Goal: Task Accomplishment & Management: Manage account settings

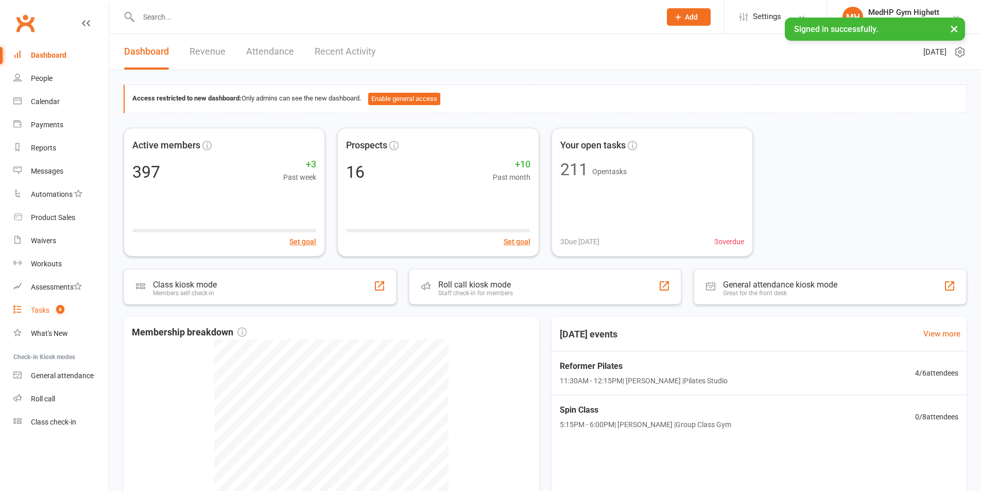
click at [61, 310] on span "6" at bounding box center [60, 309] width 8 height 9
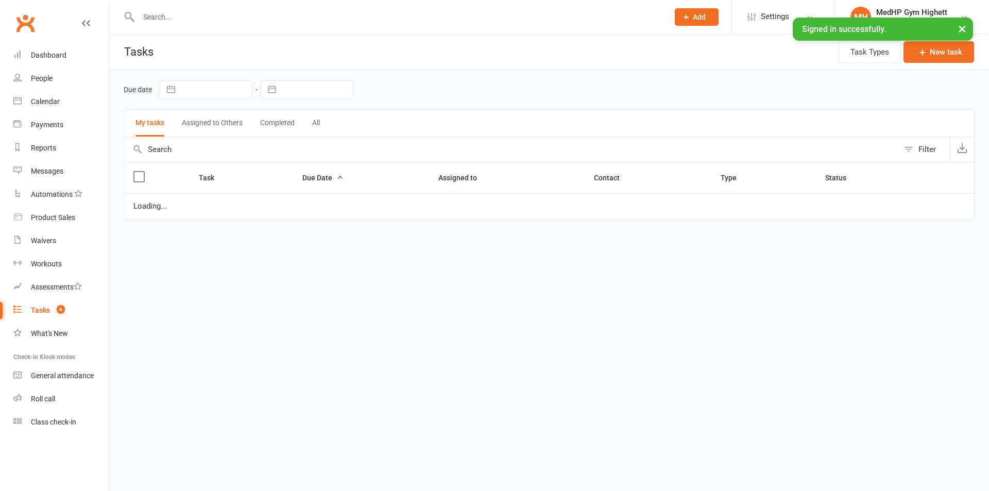
select select "started"
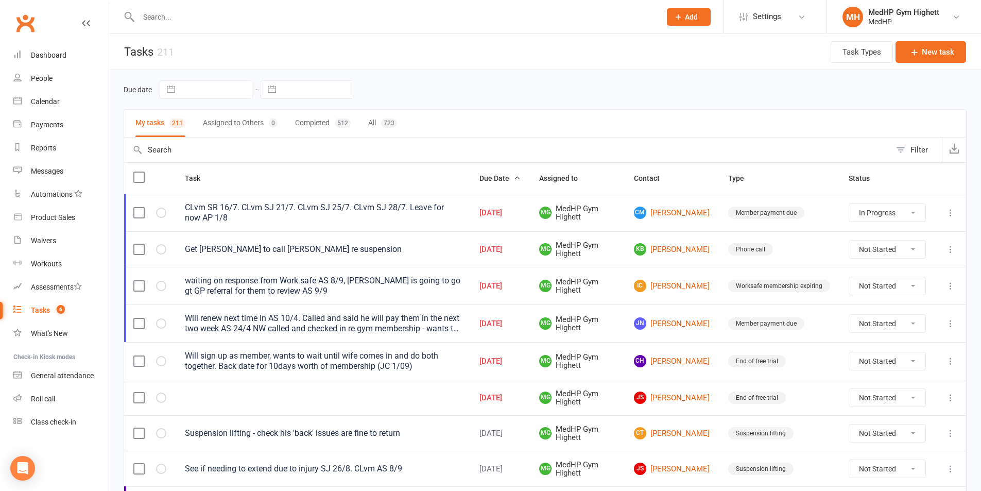
click at [249, 20] on input "text" at bounding box center [394, 17] width 518 height 14
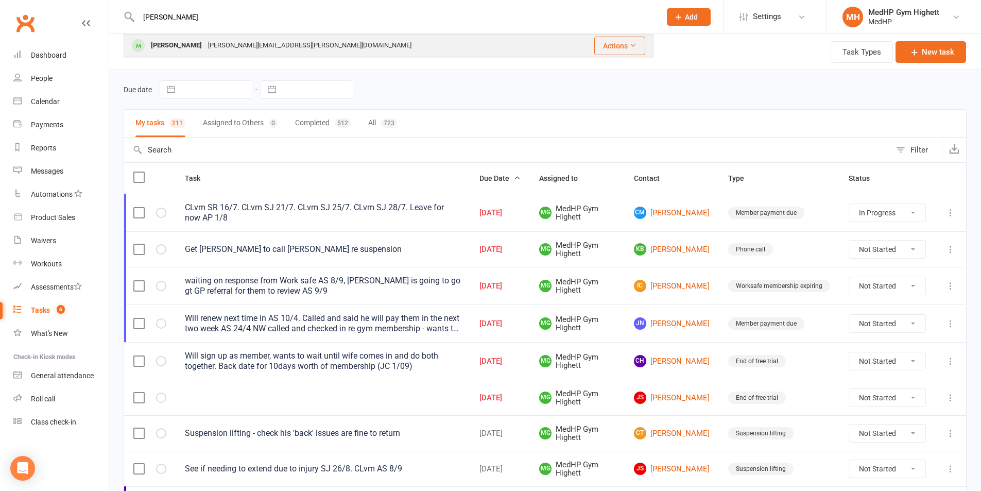
type input "[PERSON_NAME]"
click at [252, 41] on div "[PERSON_NAME][EMAIL_ADDRESS][PERSON_NAME][DOMAIN_NAME]" at bounding box center [310, 45] width 210 height 15
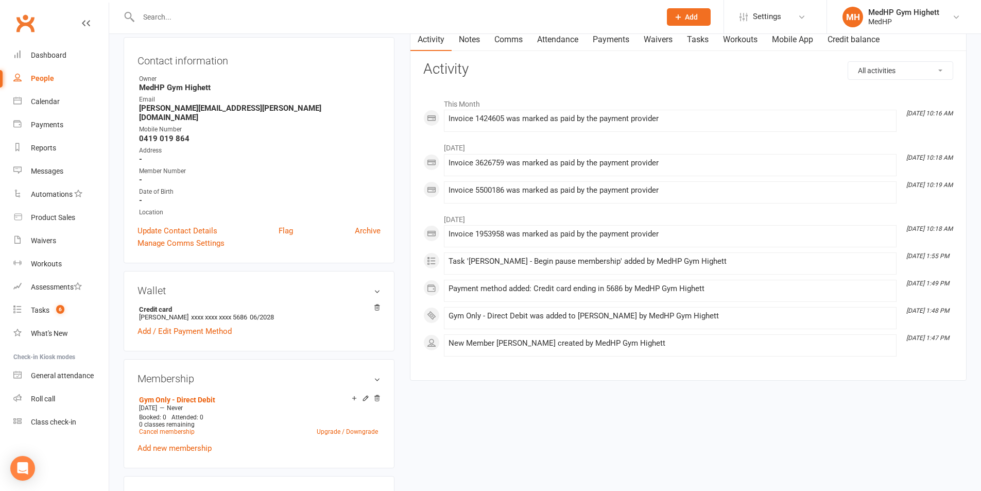
scroll to position [103, 0]
click at [713, 41] on link "Tasks" at bounding box center [698, 40] width 36 height 24
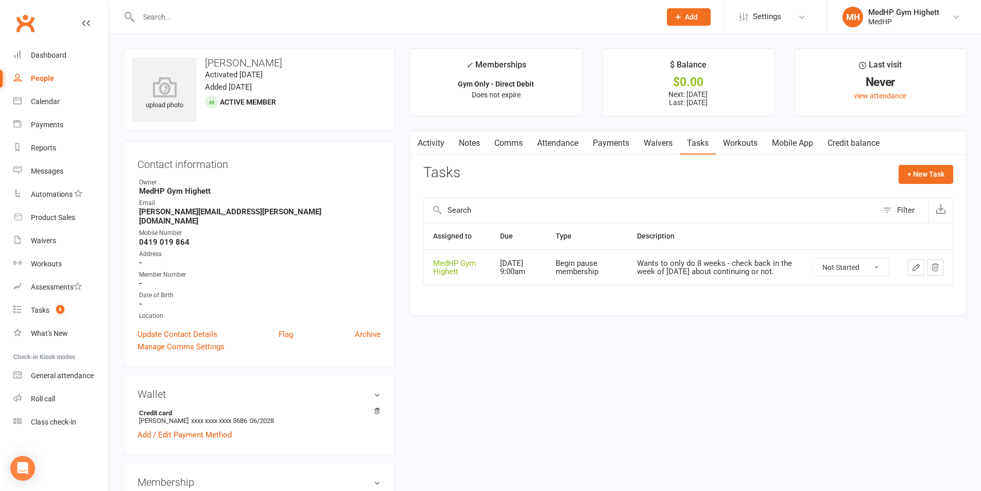
click at [618, 140] on link "Payments" at bounding box center [610, 143] width 51 height 24
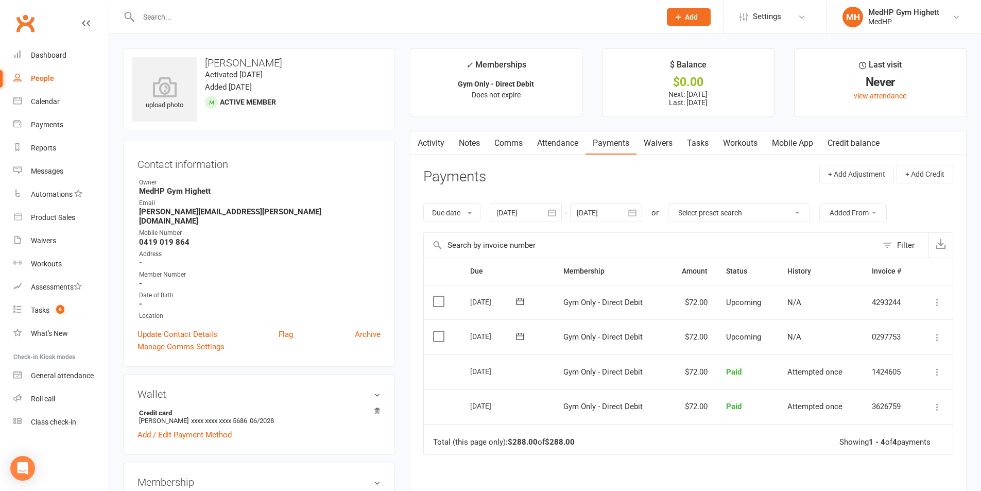
click at [601, 209] on div at bounding box center [606, 212] width 72 height 19
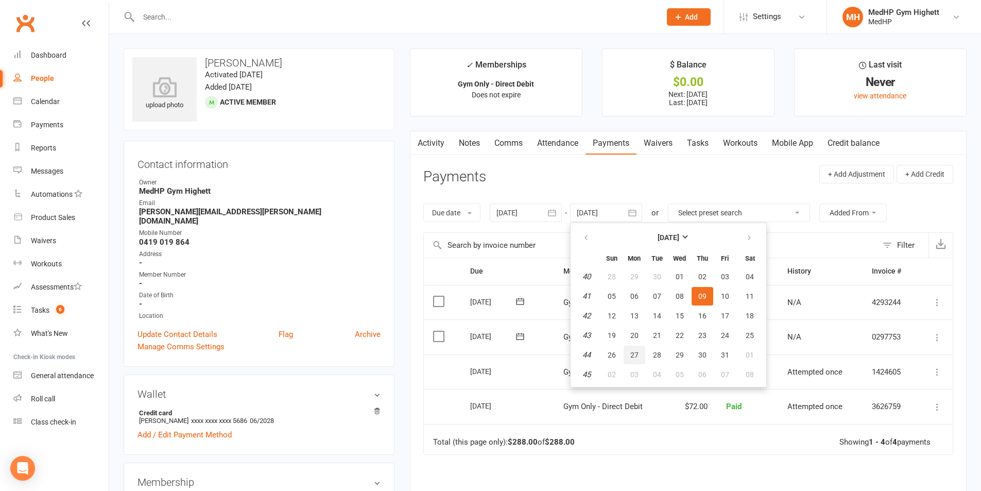
click at [635, 351] on span "27" at bounding box center [634, 355] width 8 height 8
type input "[DATE]"
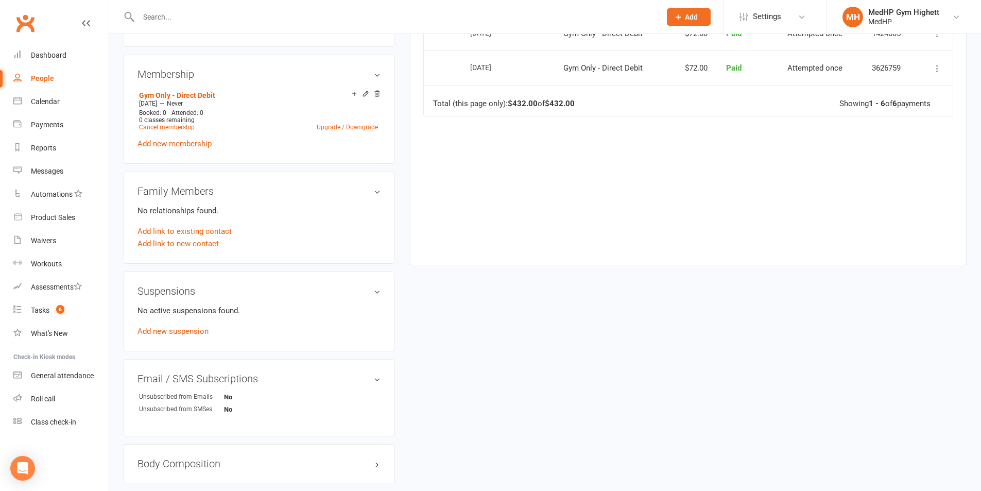
scroll to position [412, 0]
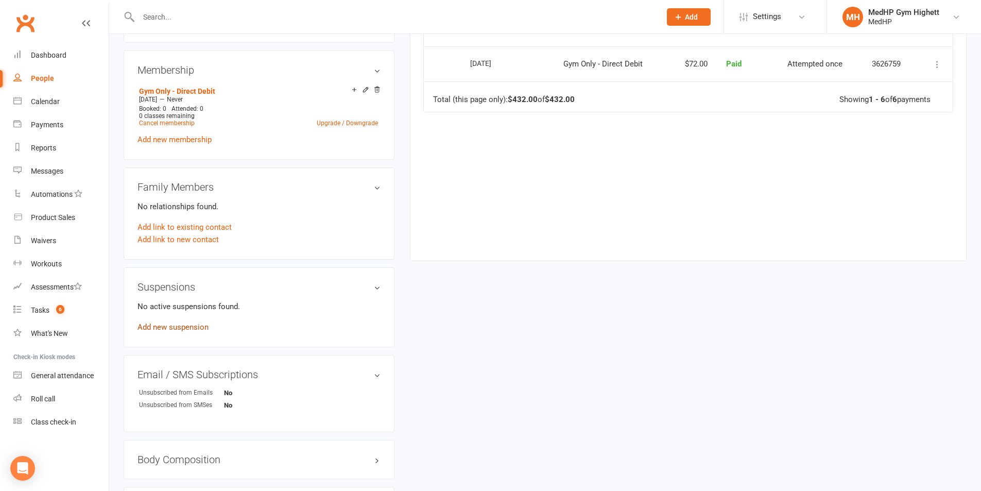
click at [170, 322] on link "Add new suspension" at bounding box center [172, 326] width 71 height 9
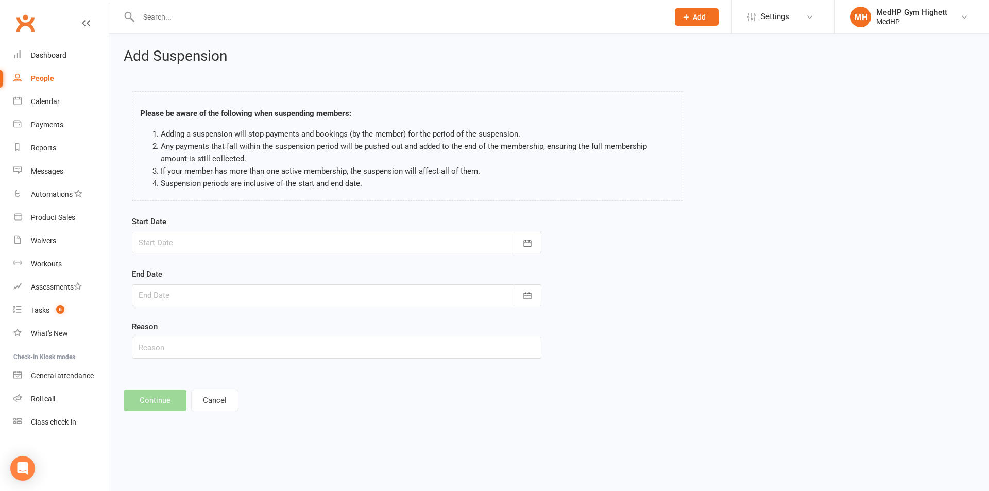
click at [214, 228] on div "Start Date [DATE] Sun Mon Tue Wed Thu Fri Sat 36 31 01 02 03 04 05 06 37 07 08 …" at bounding box center [336, 234] width 409 height 38
click at [234, 240] on div at bounding box center [336, 243] width 409 height 22
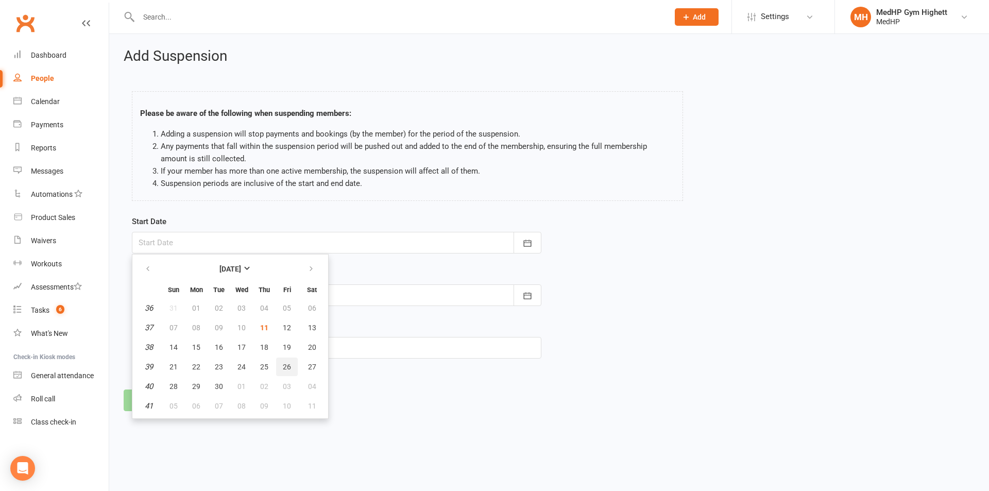
click at [282, 359] on button "26" at bounding box center [287, 366] width 22 height 19
type input "[DATE]"
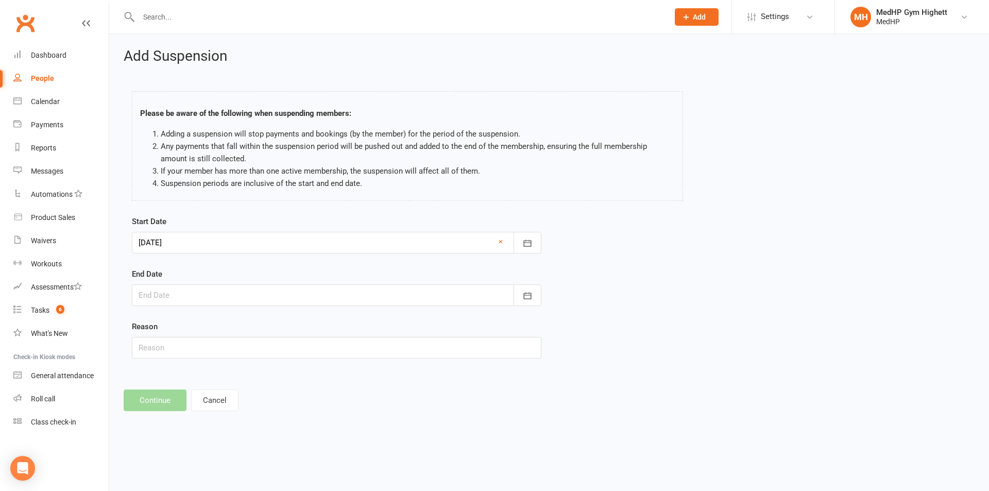
click at [374, 288] on div at bounding box center [336, 295] width 409 height 22
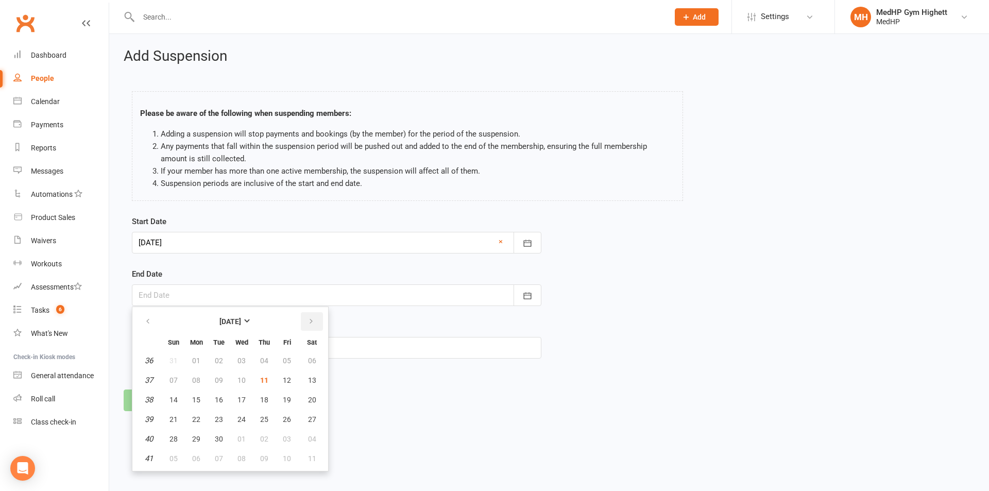
click at [316, 325] on button "button" at bounding box center [312, 321] width 22 height 19
click at [198, 442] on span "27" at bounding box center [196, 439] width 8 height 8
type input "[DATE]"
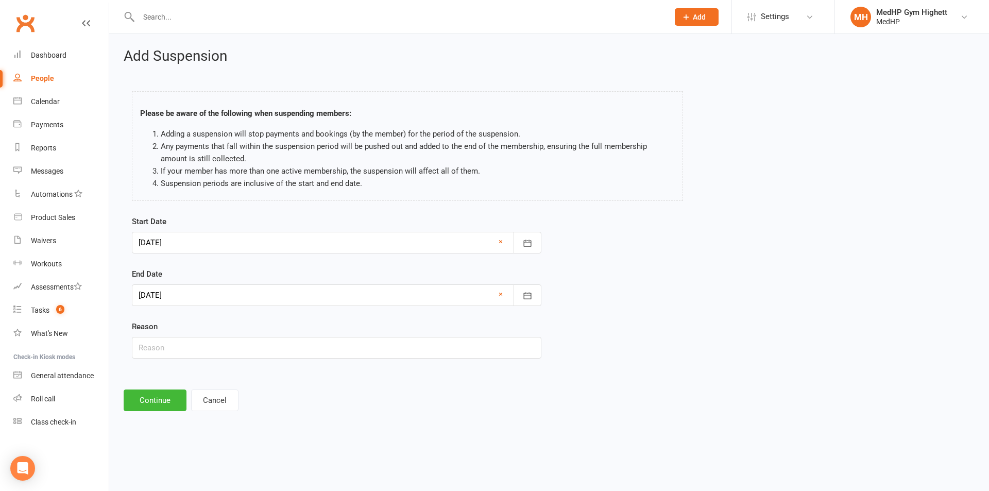
click at [289, 290] on div at bounding box center [336, 295] width 409 height 22
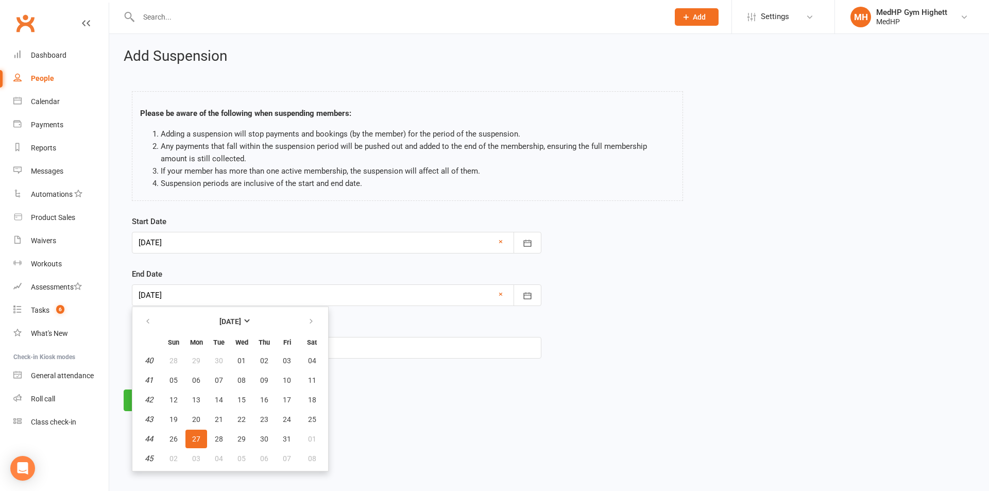
click at [449, 406] on footer "Continue Cancel" at bounding box center [549, 400] width 851 height 22
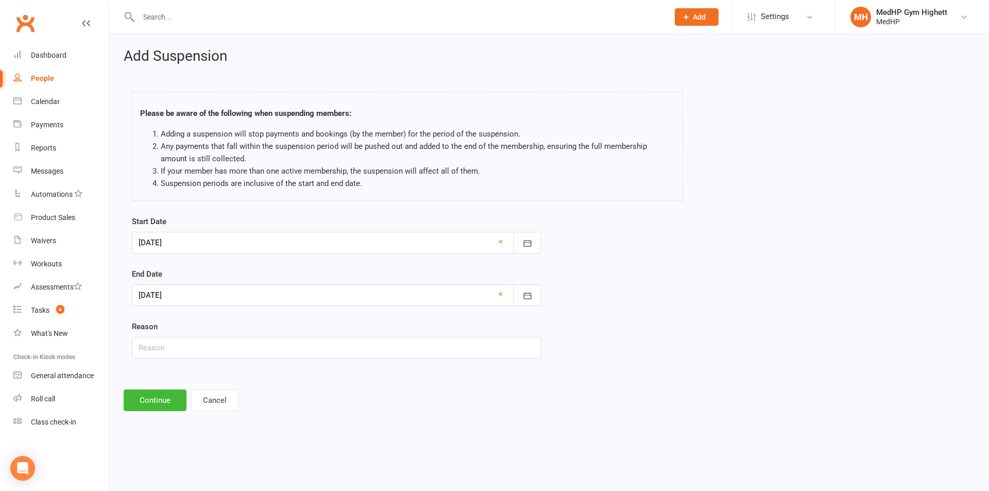
click at [304, 238] on div at bounding box center [336, 243] width 409 height 22
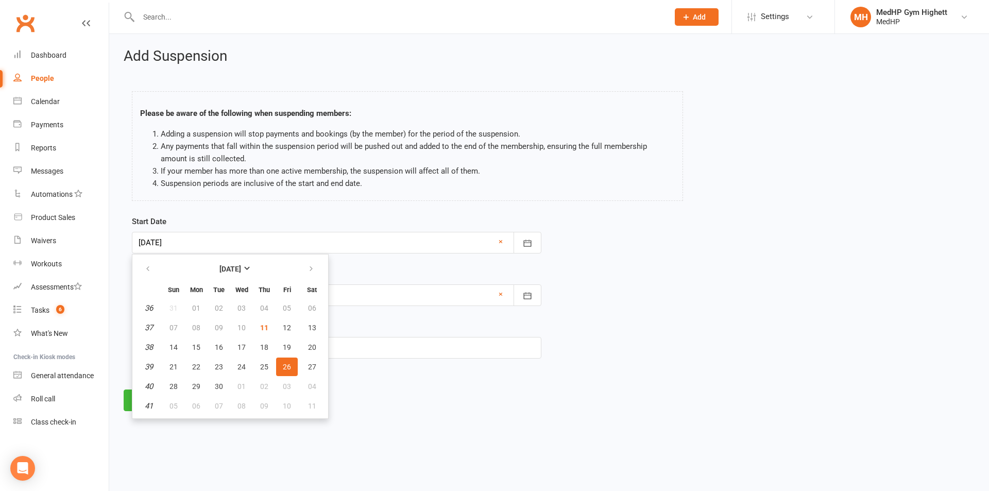
click at [410, 382] on div "Add Suspension Please be aware of the following when suspending members: Adding…" at bounding box center [548, 229] width 879 height 391
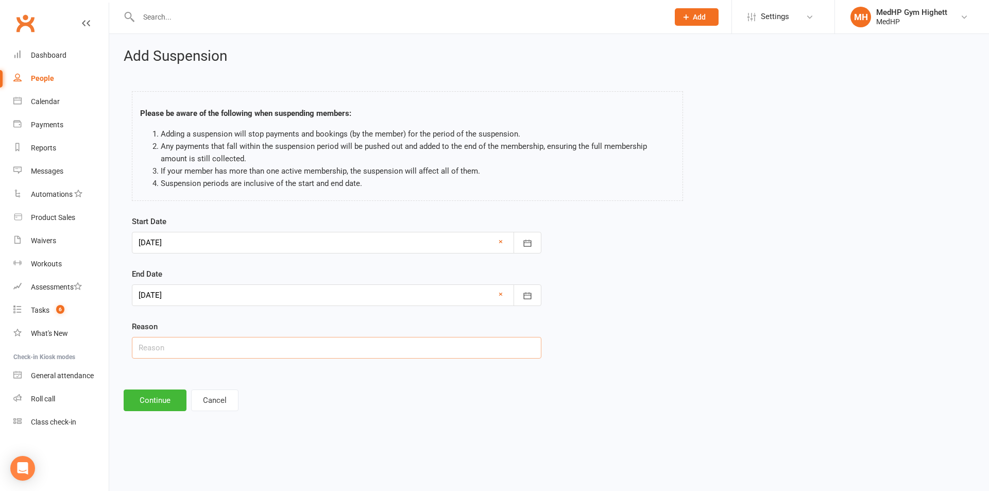
click at [296, 345] on input "text" at bounding box center [336, 348] width 409 height 22
click at [193, 346] on input "text" at bounding box center [336, 348] width 409 height 22
type input "Away - check if wants to come back!"
click at [153, 392] on button "Continue" at bounding box center [155, 400] width 63 height 22
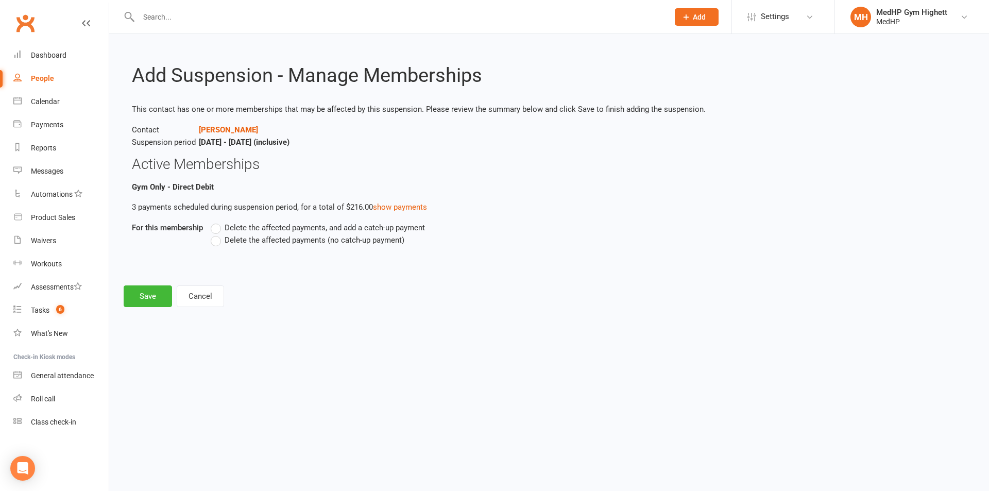
click at [240, 238] on span "Delete the affected payments (no catch-up payment)" at bounding box center [314, 239] width 180 height 11
click at [217, 234] on input "Delete the affected payments (no catch-up payment)" at bounding box center [214, 234] width 7 height 0
click at [145, 295] on button "Save" at bounding box center [148, 296] width 48 height 22
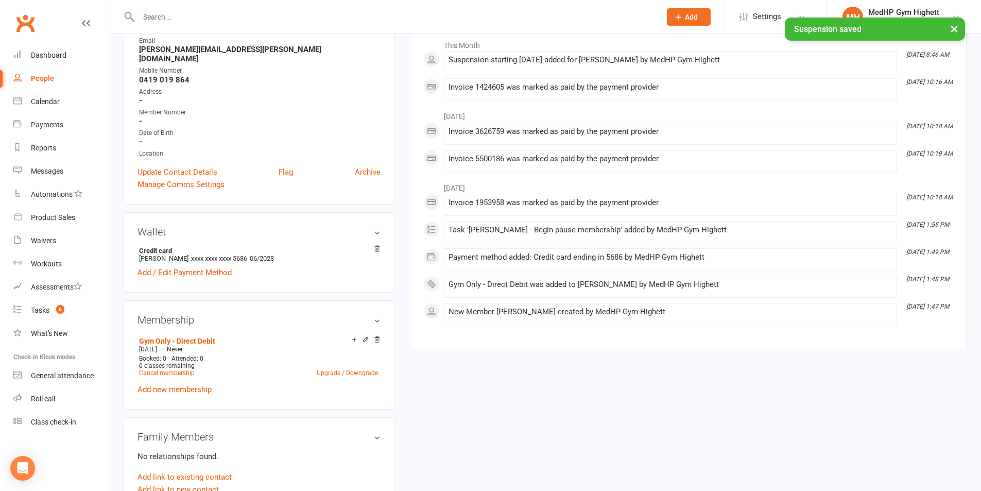
scroll to position [51, 0]
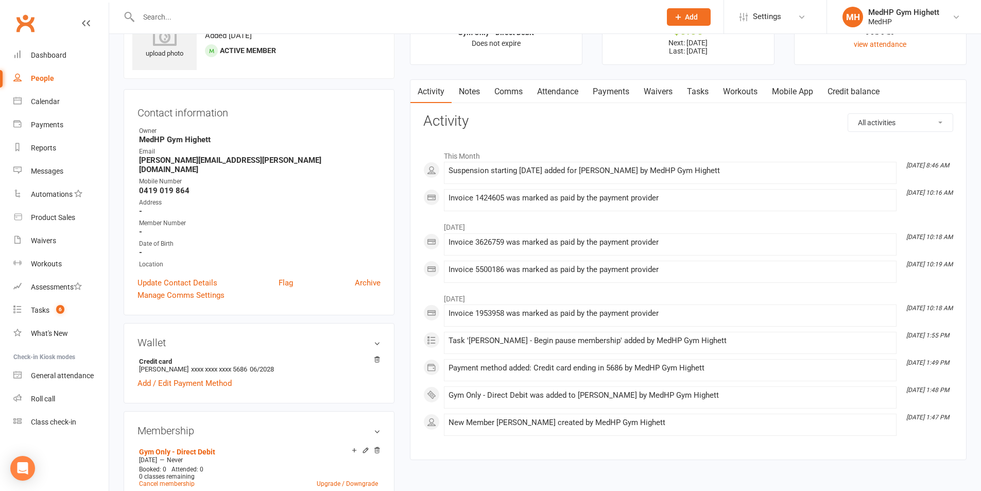
click at [626, 90] on link "Payments" at bounding box center [610, 92] width 51 height 24
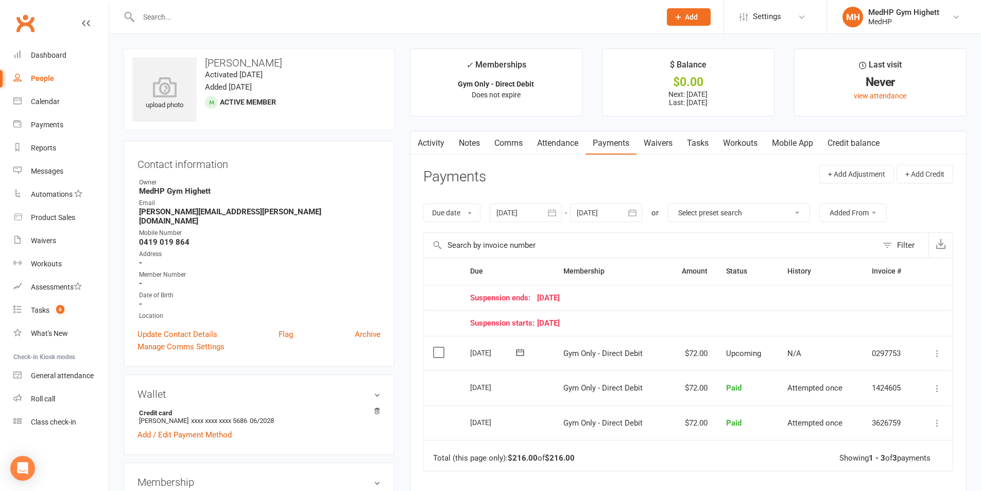
click at [696, 147] on link "Tasks" at bounding box center [698, 143] width 36 height 24
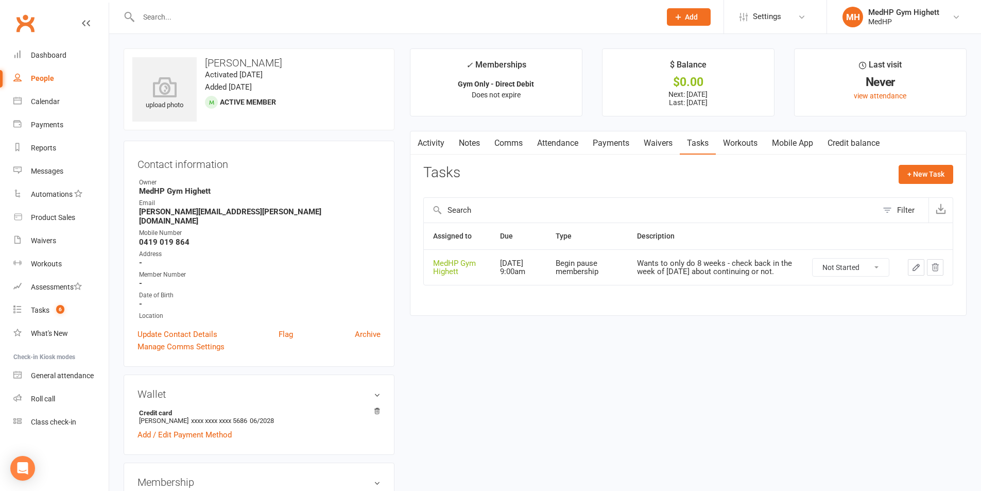
click at [913, 270] on icon "button" at bounding box center [915, 267] width 9 height 9
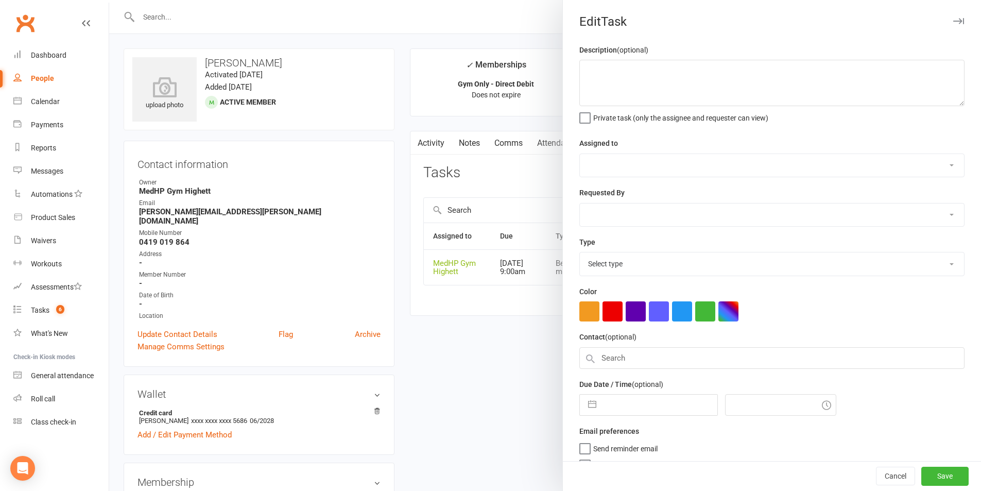
type textarea "Wants to only do 8 weeks - check back in the week of [DATE] about continuing or…"
select select "46188"
type input "[DATE]"
type input "9:00am"
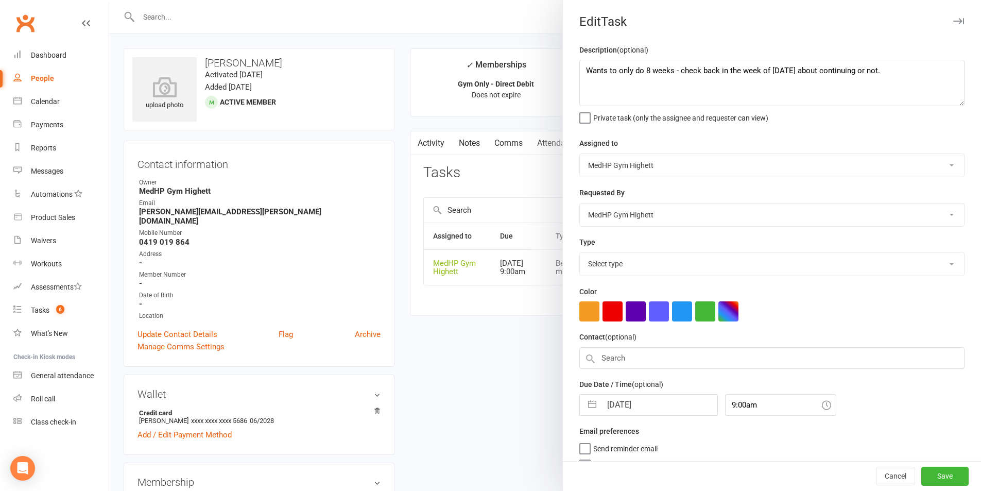
select select "23550"
click at [925, 69] on textarea "Wants to only do 8 weeks - check back in the week of [DATE] about continuing or…" at bounding box center [771, 83] width 385 height 46
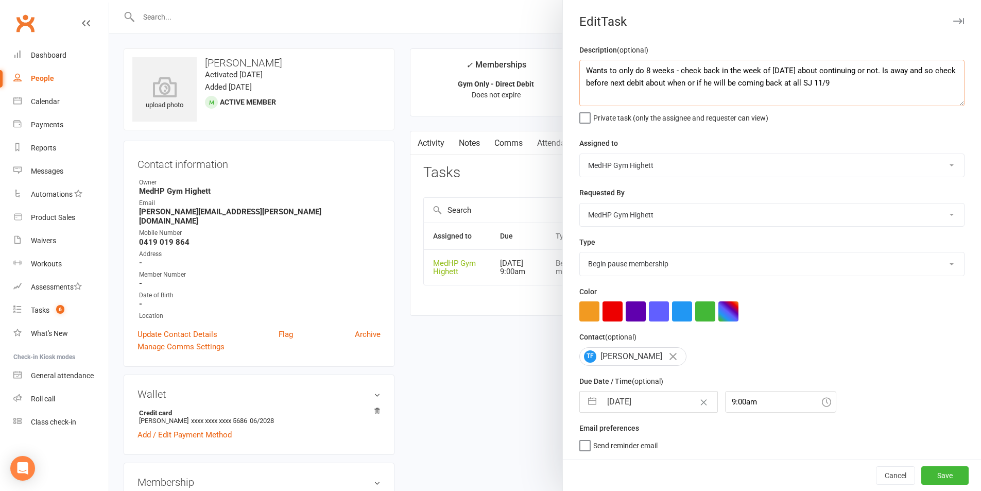
type textarea "Wants to only do 8 weeks - check back in the week of [DATE] about continuing or…"
click at [733, 406] on input "9:00am" at bounding box center [780, 402] width 111 height 22
click at [746, 438] on div "7:30am" at bounding box center [780, 442] width 110 height 16
type input "7:30am"
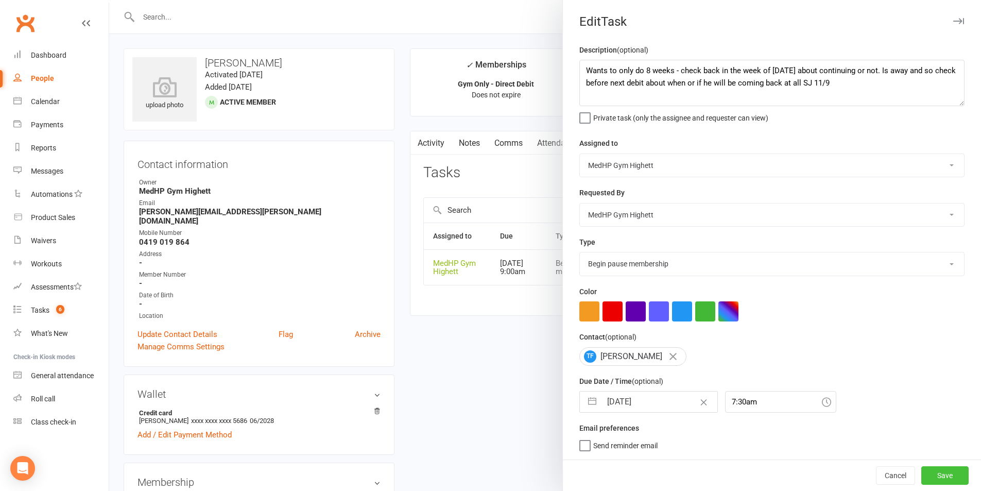
click at [921, 480] on button "Save" at bounding box center [944, 475] width 47 height 19
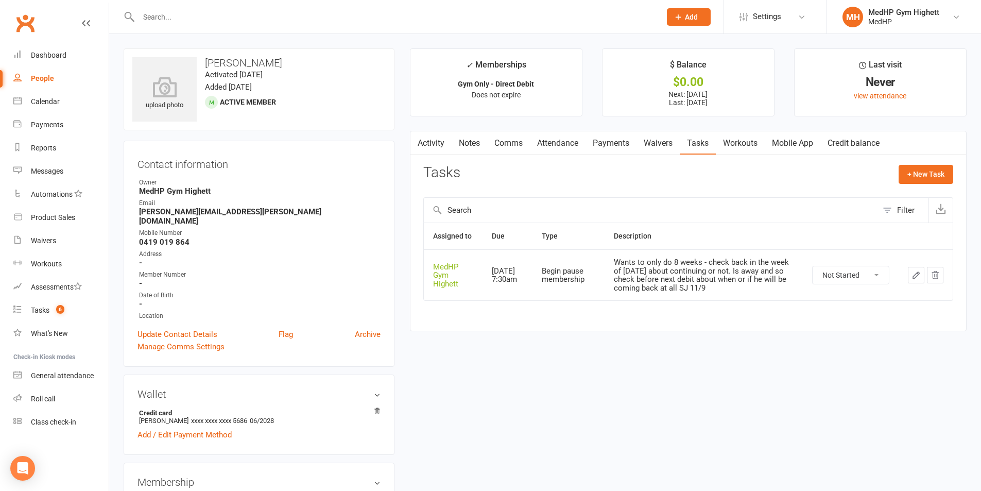
click at [624, 144] on link "Payments" at bounding box center [610, 143] width 51 height 24
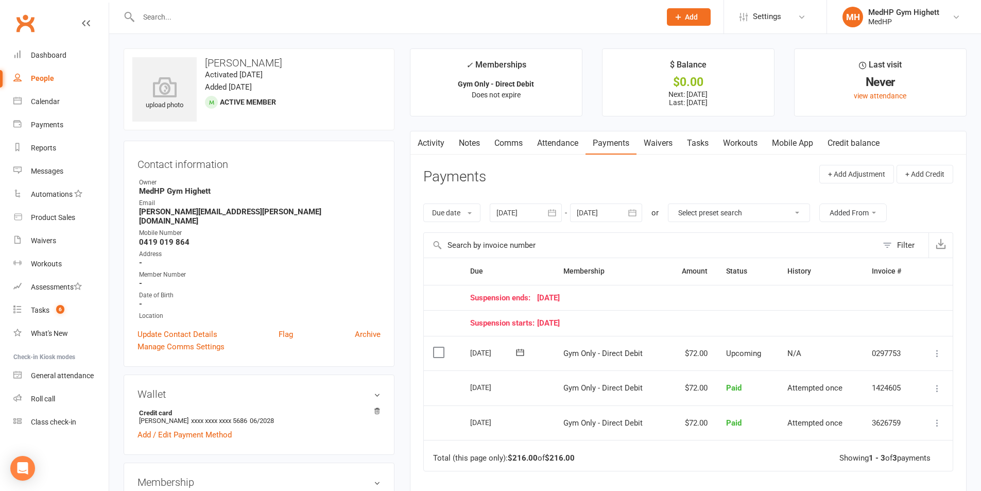
click at [602, 206] on div at bounding box center [606, 212] width 72 height 19
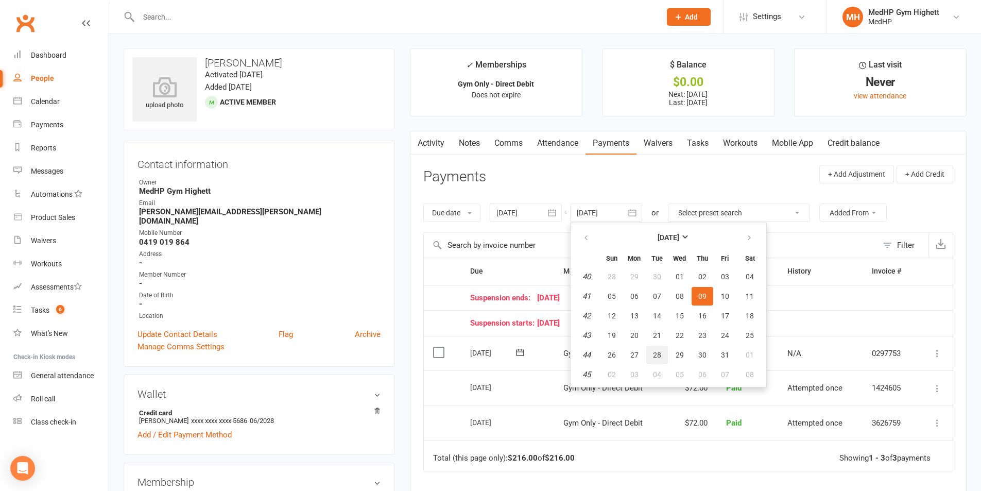
click at [657, 351] on span "28" at bounding box center [657, 355] width 8 height 8
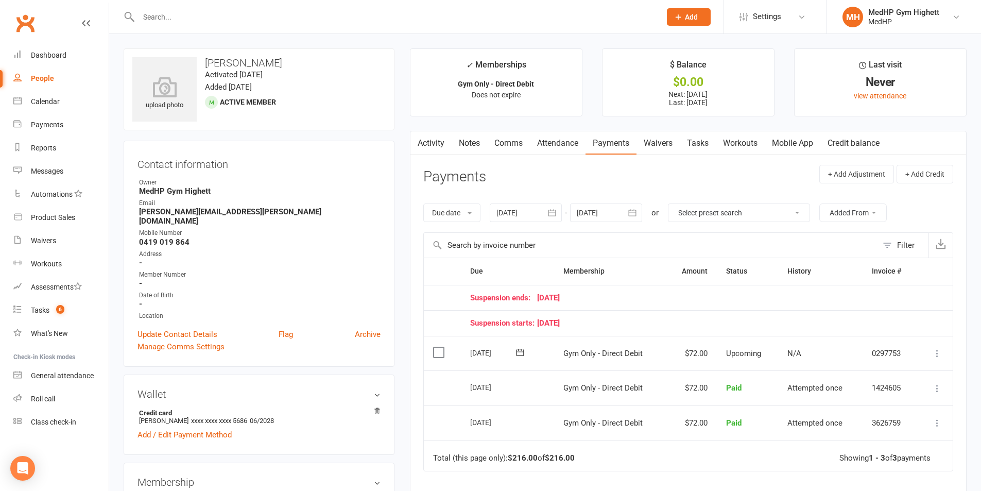
click at [613, 213] on div at bounding box center [606, 212] width 72 height 19
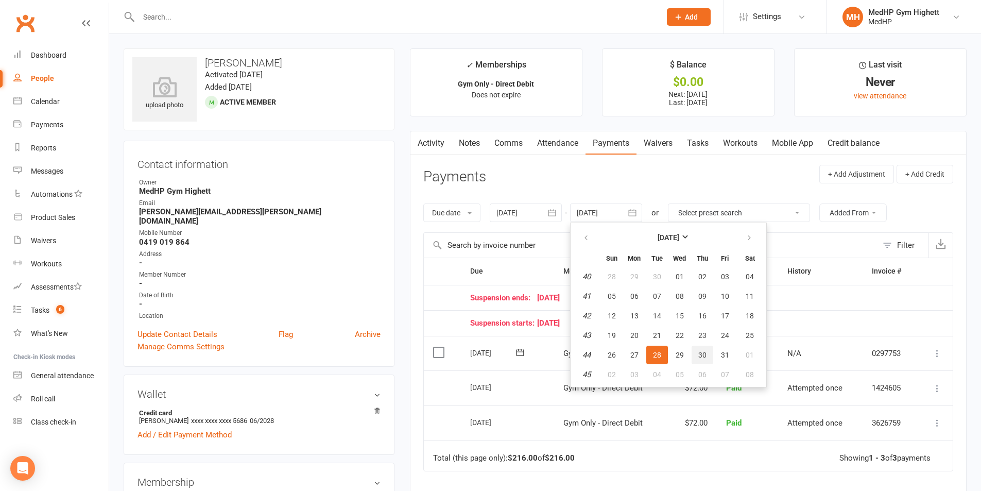
click at [713, 357] on button "30" at bounding box center [702, 354] width 22 height 19
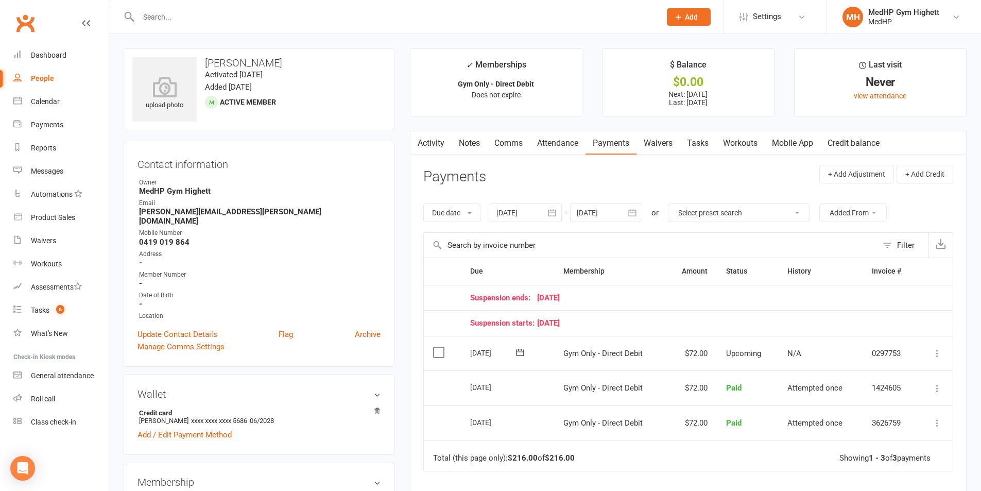
click at [611, 209] on div at bounding box center [606, 212] width 72 height 19
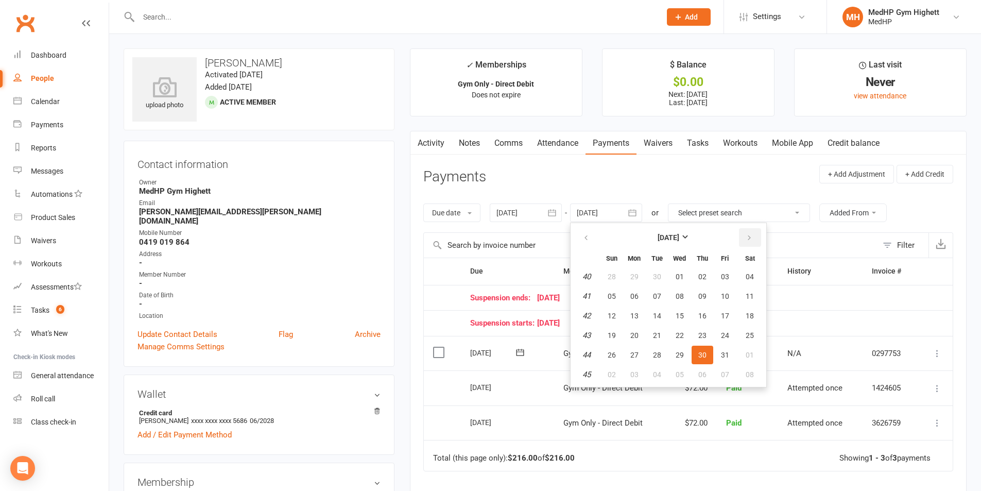
click at [746, 243] on button "button" at bounding box center [750, 237] width 22 height 19
click at [650, 299] on button "04" at bounding box center [657, 296] width 22 height 19
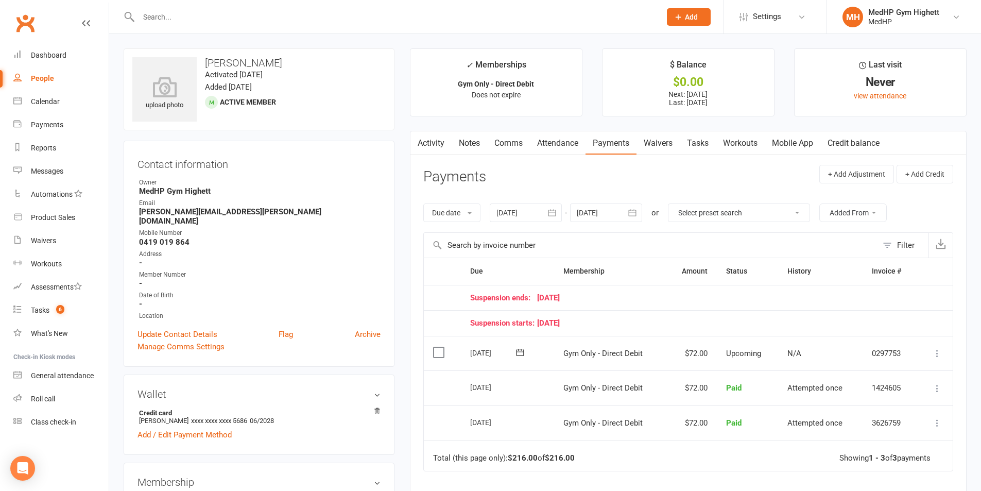
click at [614, 217] on div at bounding box center [606, 212] width 72 height 19
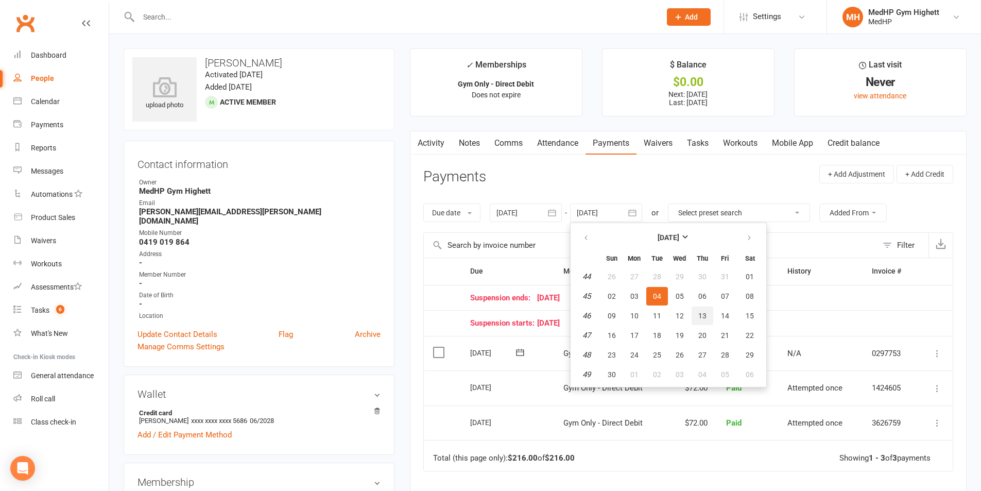
click at [695, 320] on button "13" at bounding box center [702, 315] width 22 height 19
type input "[DATE]"
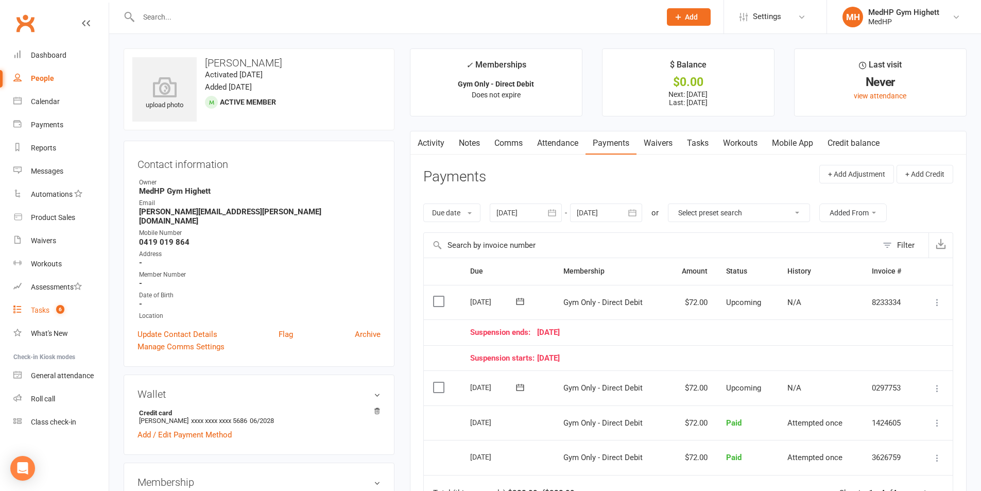
click at [63, 307] on span "6" at bounding box center [60, 309] width 8 height 9
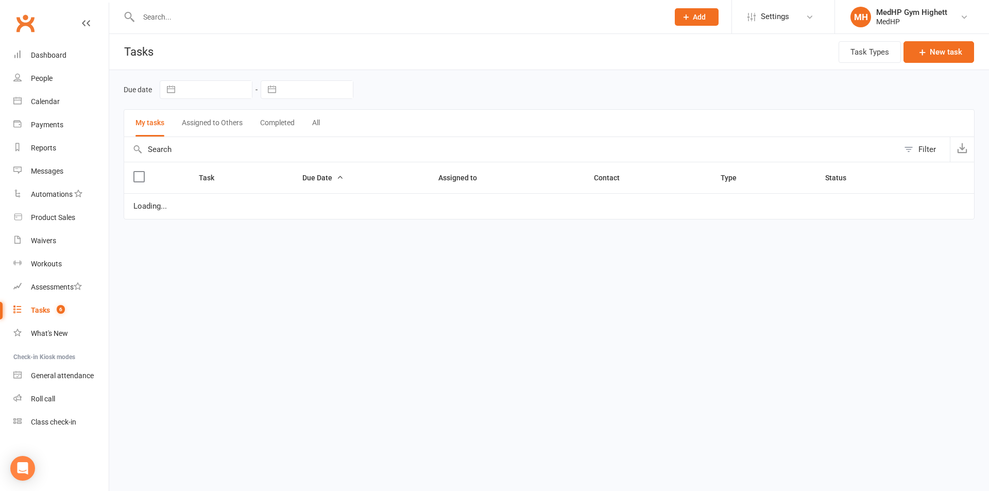
select select "started"
